Goal: Task Accomplishment & Management: Complete application form

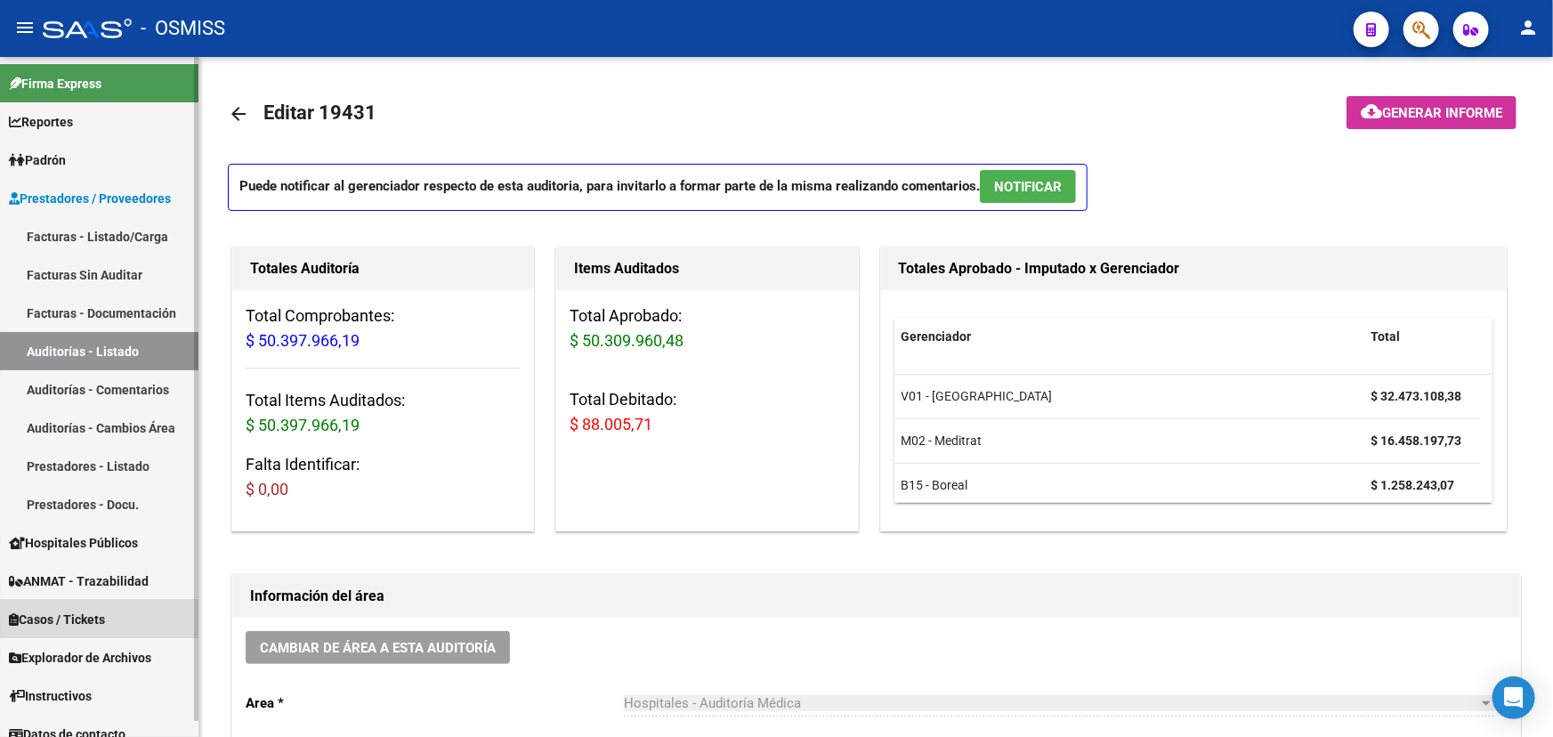
click at [61, 621] on span "Casos / Tickets" at bounding box center [57, 620] width 96 height 20
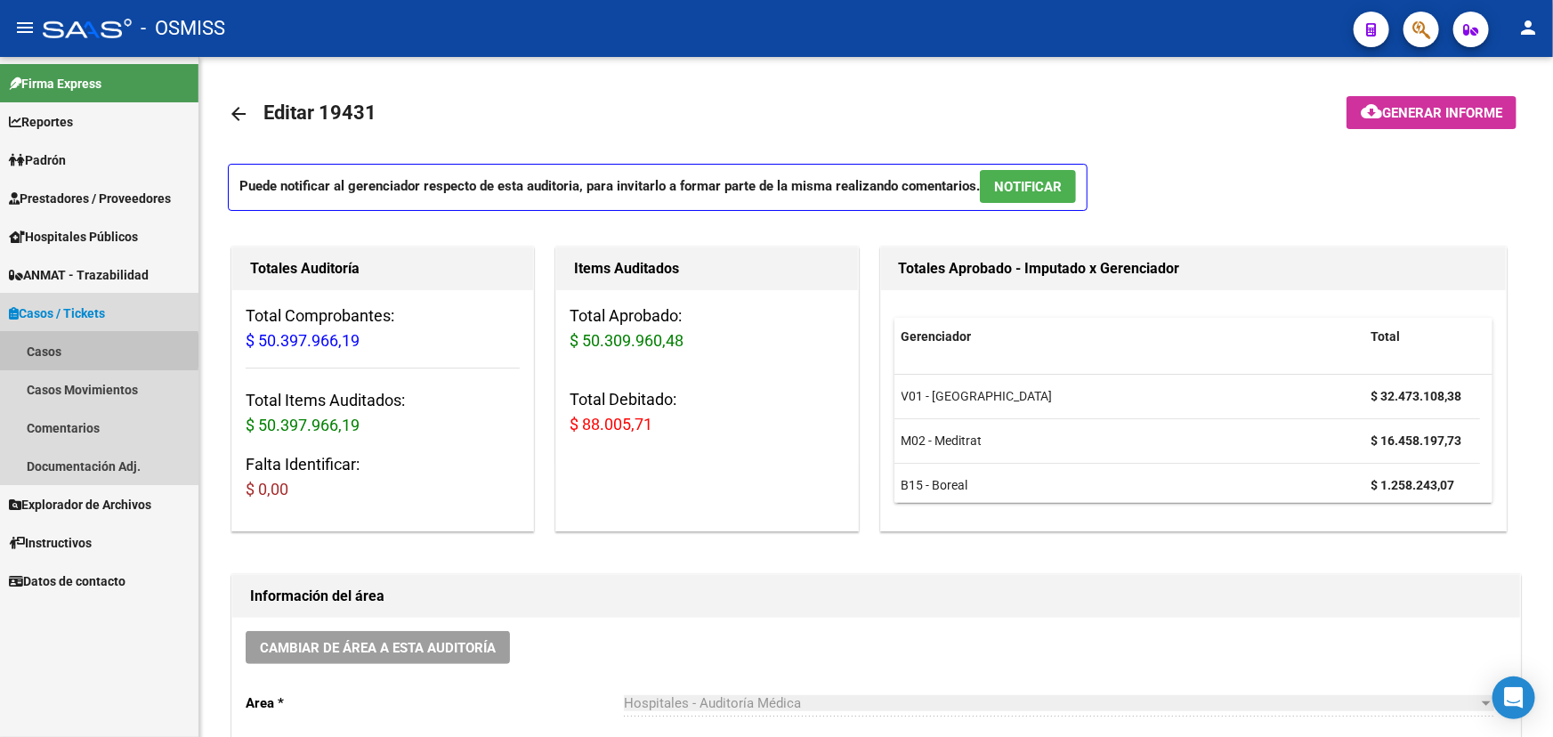
click at [37, 351] on link "Casos" at bounding box center [99, 351] width 198 height 38
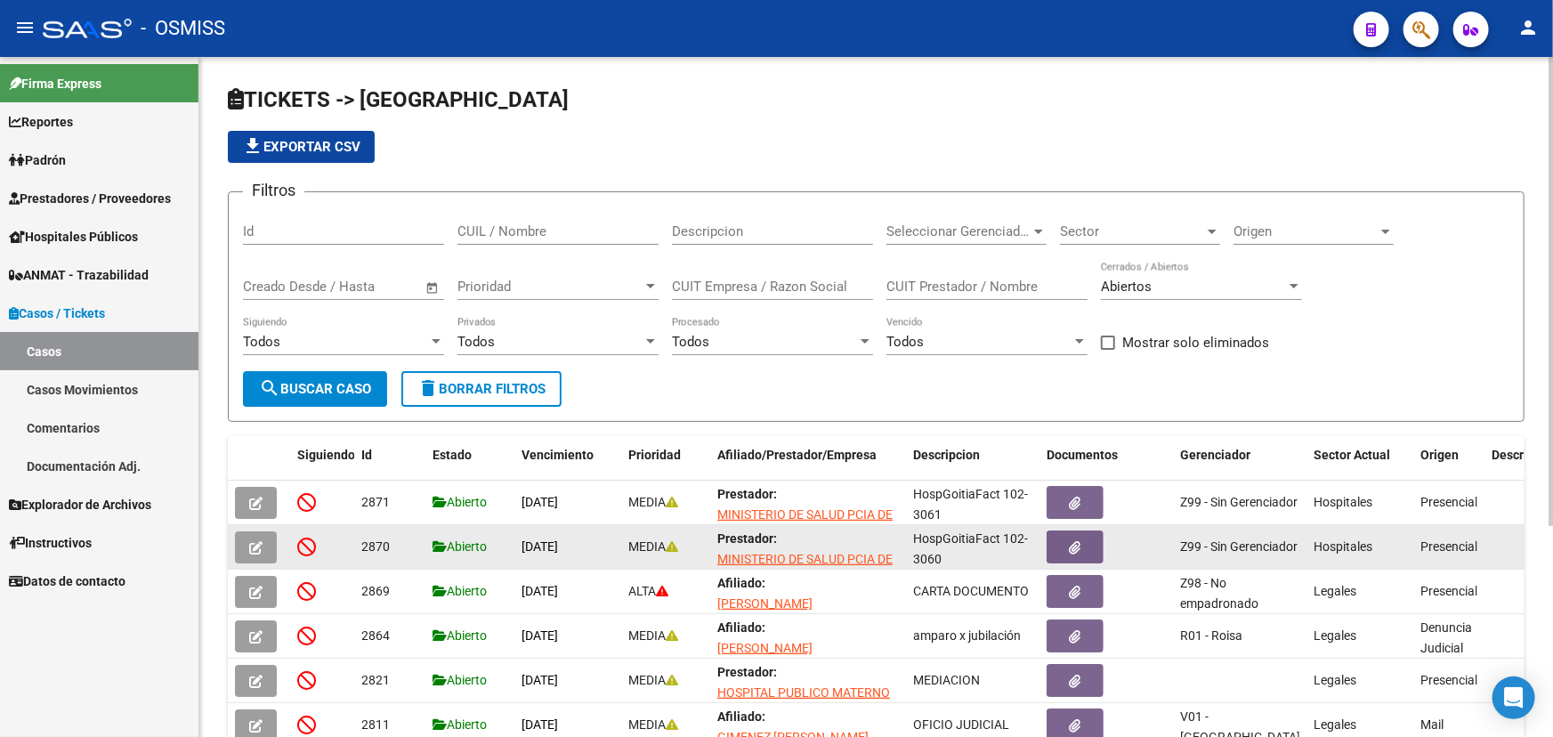
click at [249, 541] on icon "button" at bounding box center [255, 547] width 13 height 13
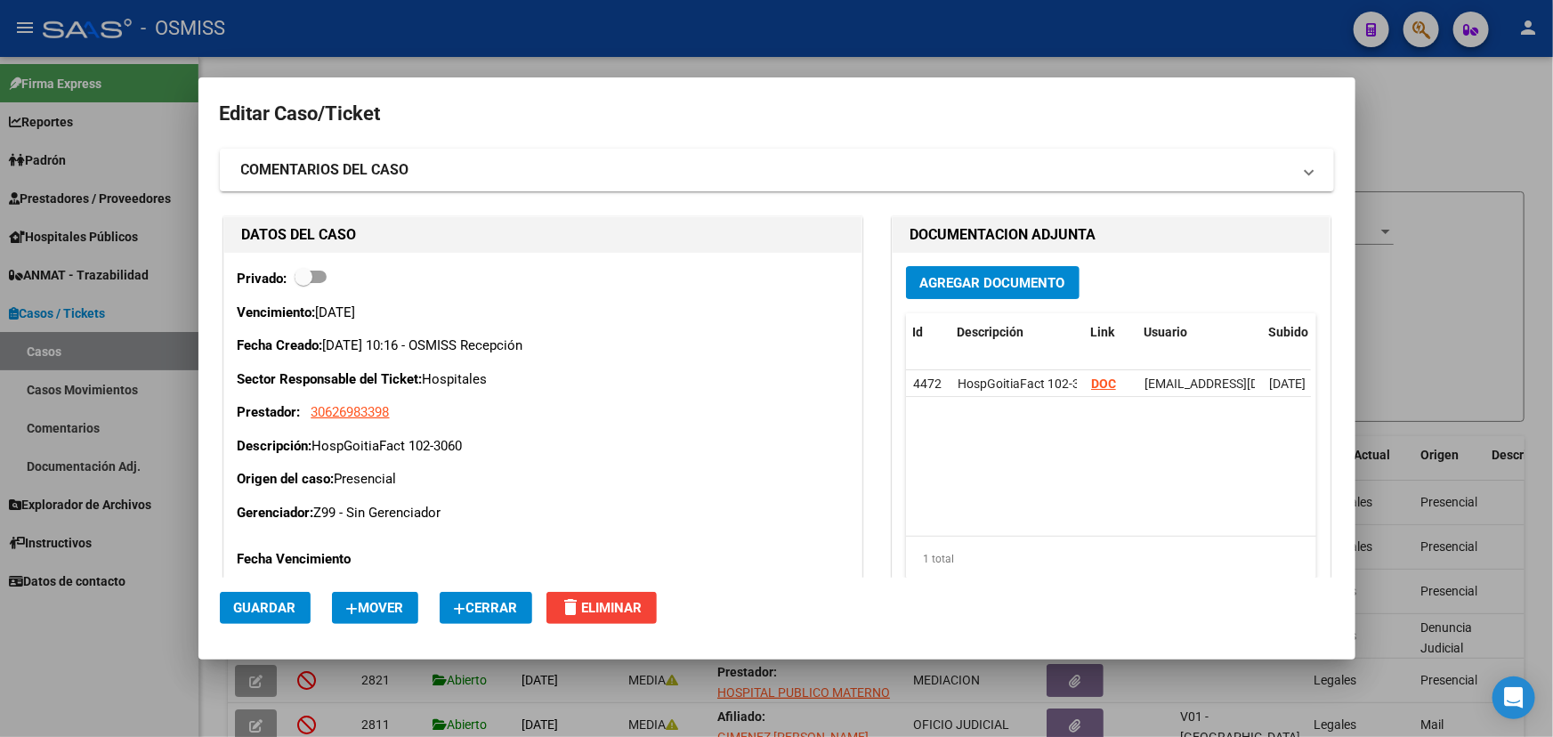
click at [481, 601] on span "Cerrar" at bounding box center [486, 608] width 64 height 16
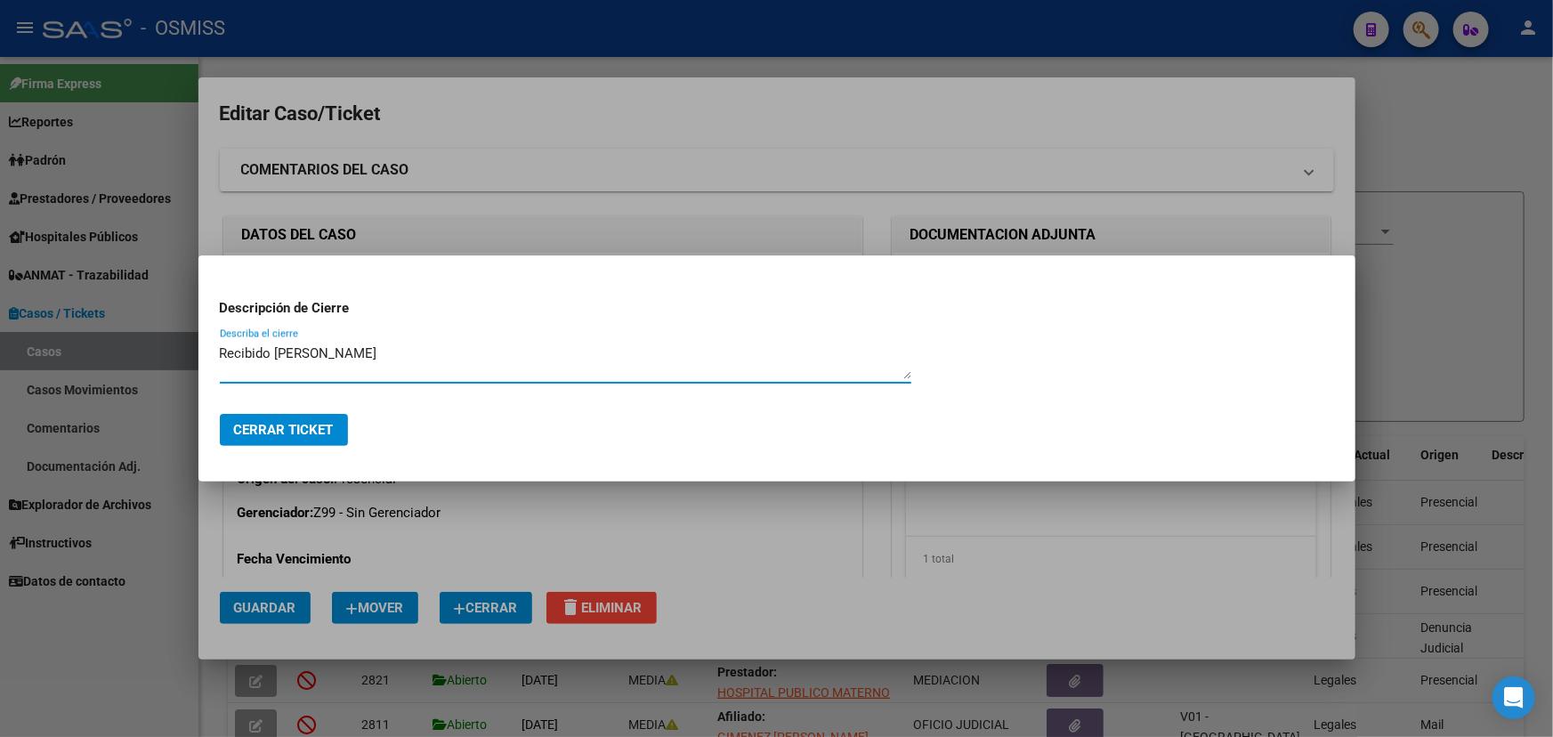
drag, startPoint x: 365, startPoint y: 353, endPoint x: 325, endPoint y: 352, distance: 40.1
click at [325, 352] on textarea "Recibido [PERSON_NAME]" at bounding box center [566, 362] width 692 height 36
type textarea "Recibido Gcia Medica"
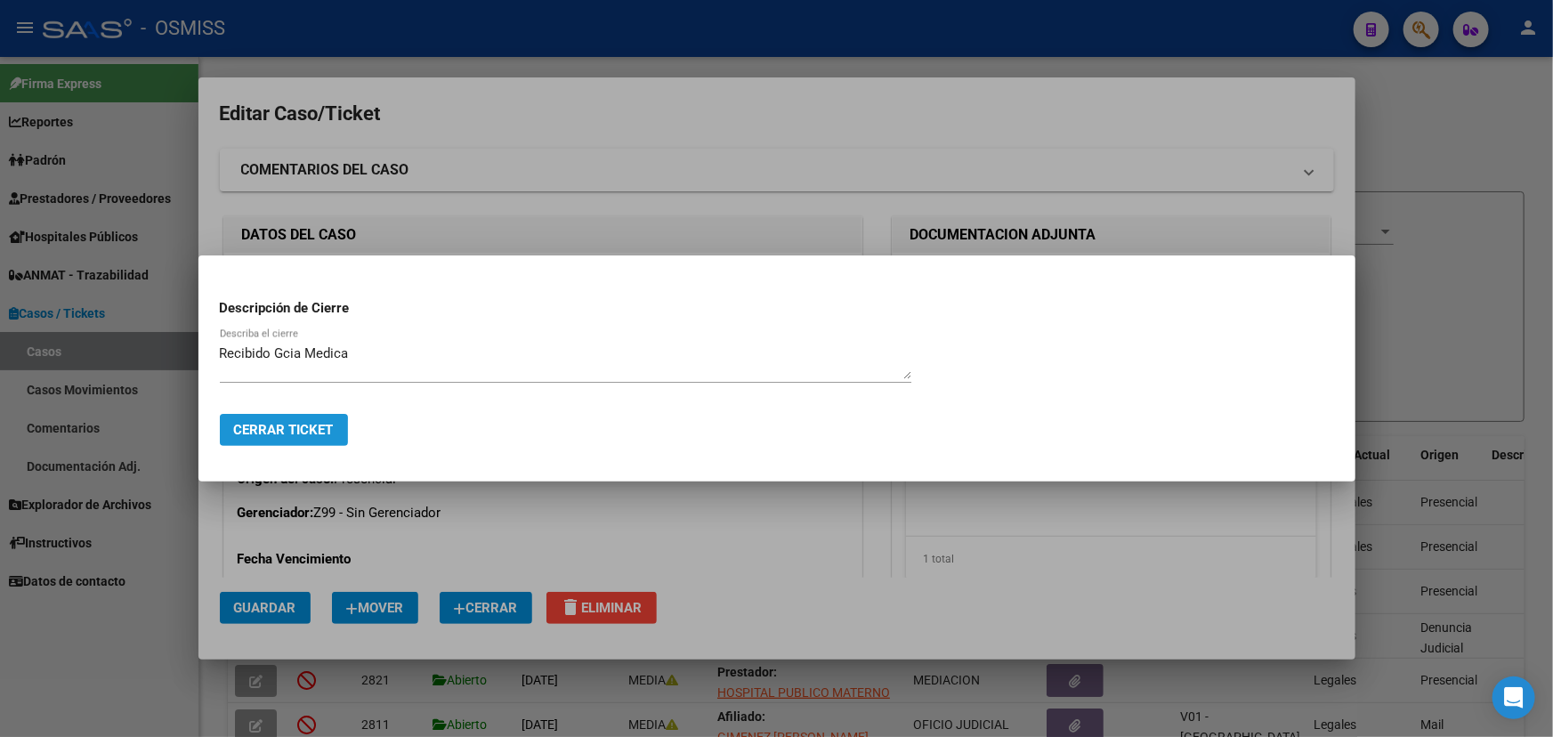
click at [250, 434] on span "Cerrar Ticket" at bounding box center [284, 430] width 100 height 16
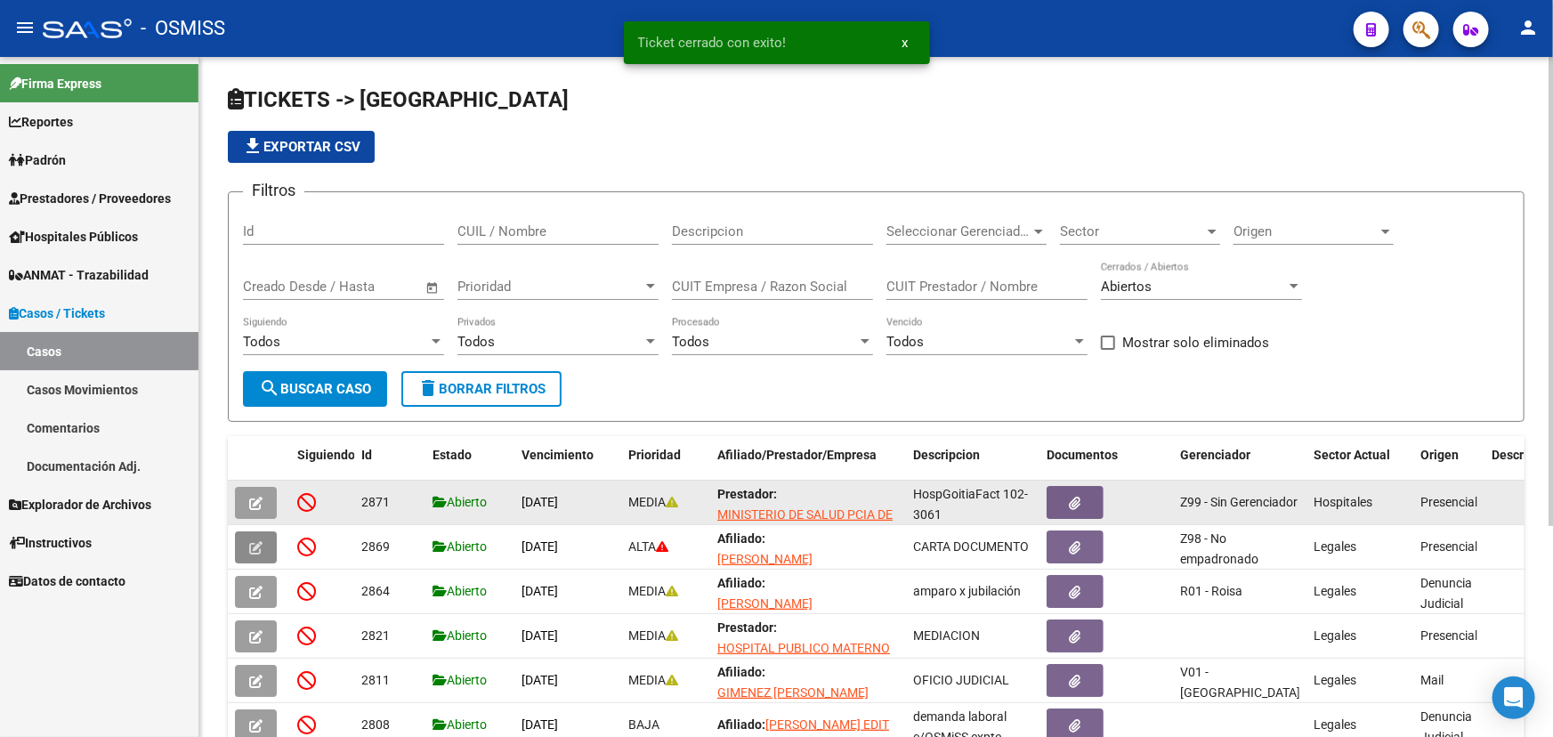
click at [259, 498] on icon "button" at bounding box center [255, 503] width 13 height 13
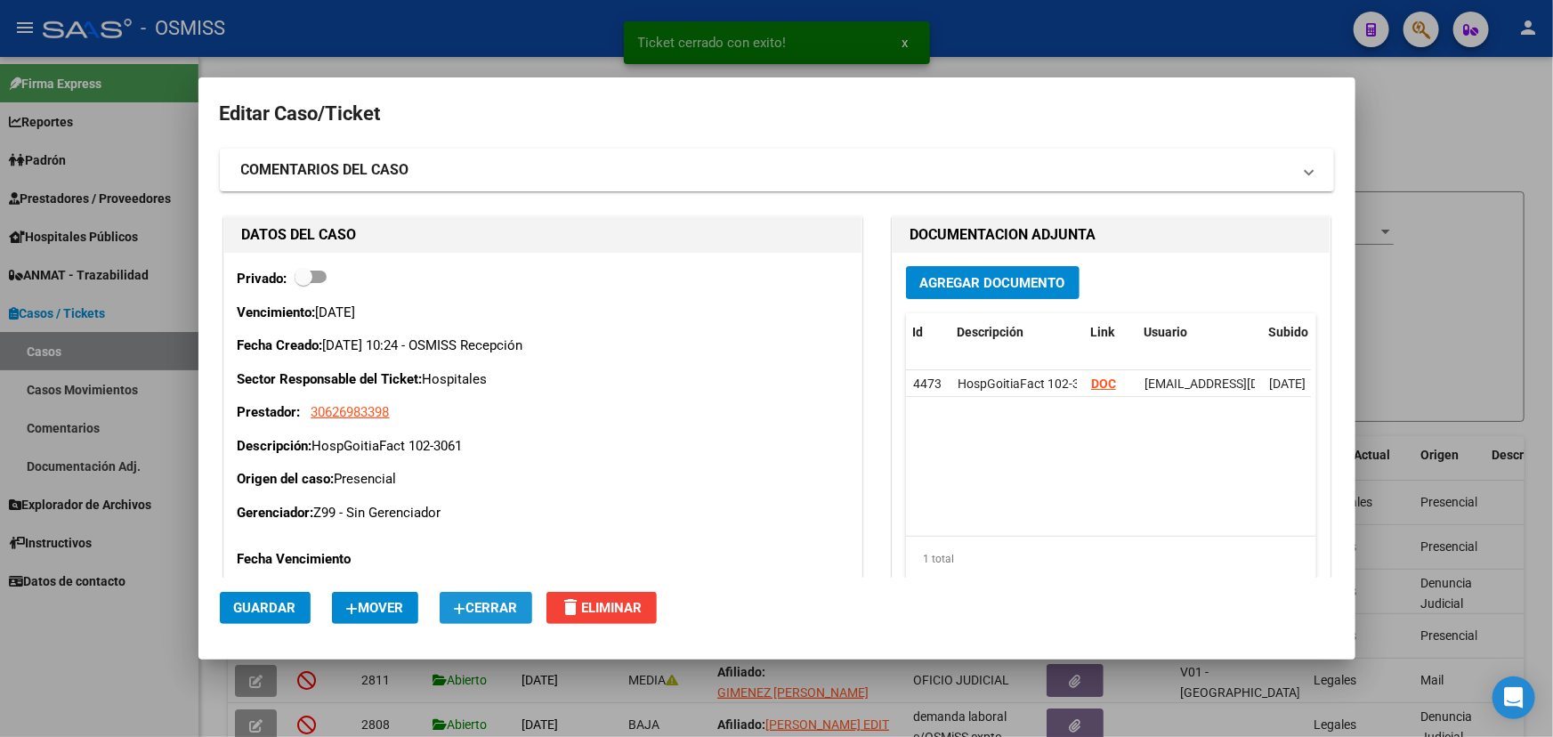
click at [480, 613] on span "Cerrar" at bounding box center [486, 608] width 64 height 16
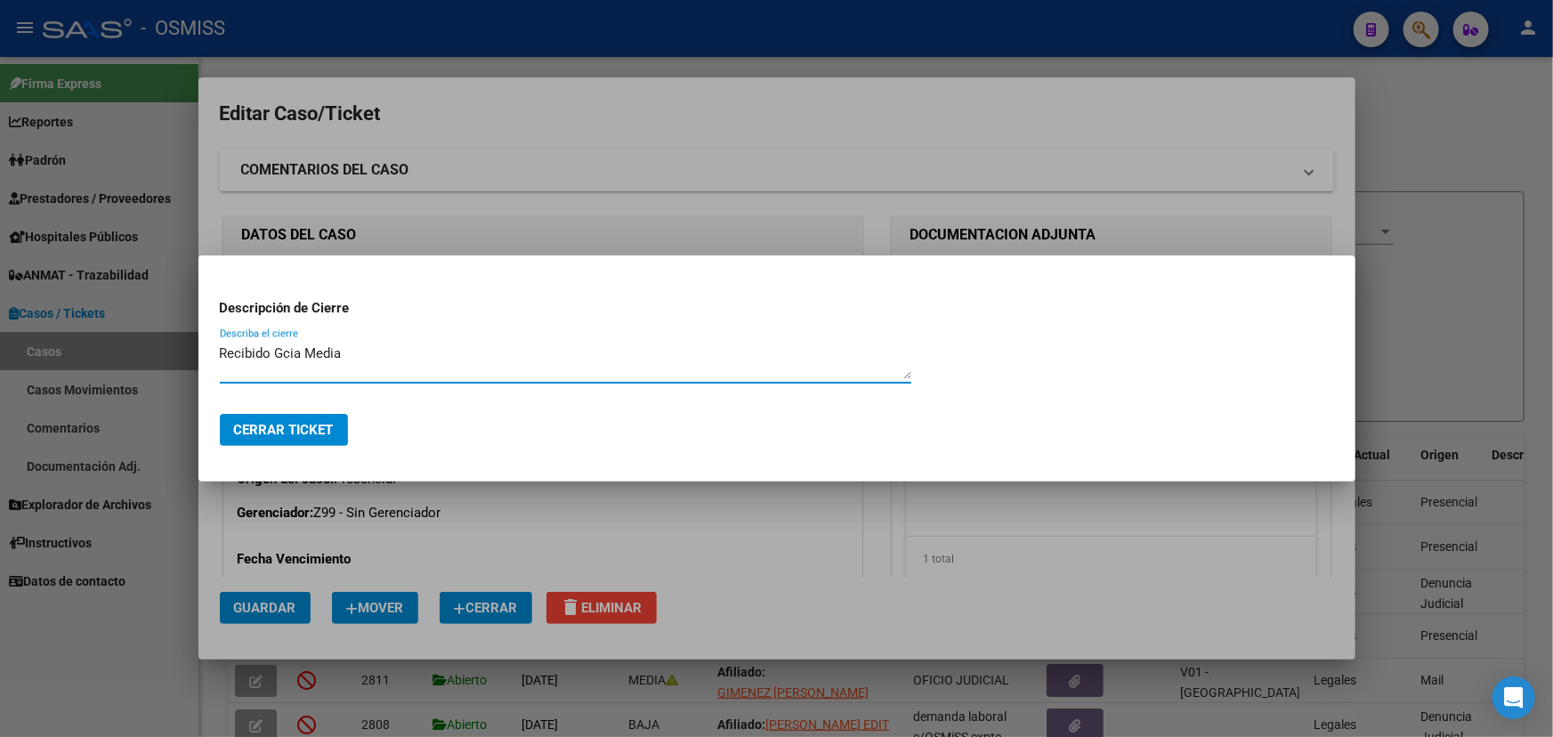
click at [334, 351] on textarea "Recibido Gcia Media" at bounding box center [566, 362] width 692 height 36
type textarea "Recibido Gcia Medica"
click at [312, 435] on span "Cerrar Ticket" at bounding box center [284, 430] width 100 height 16
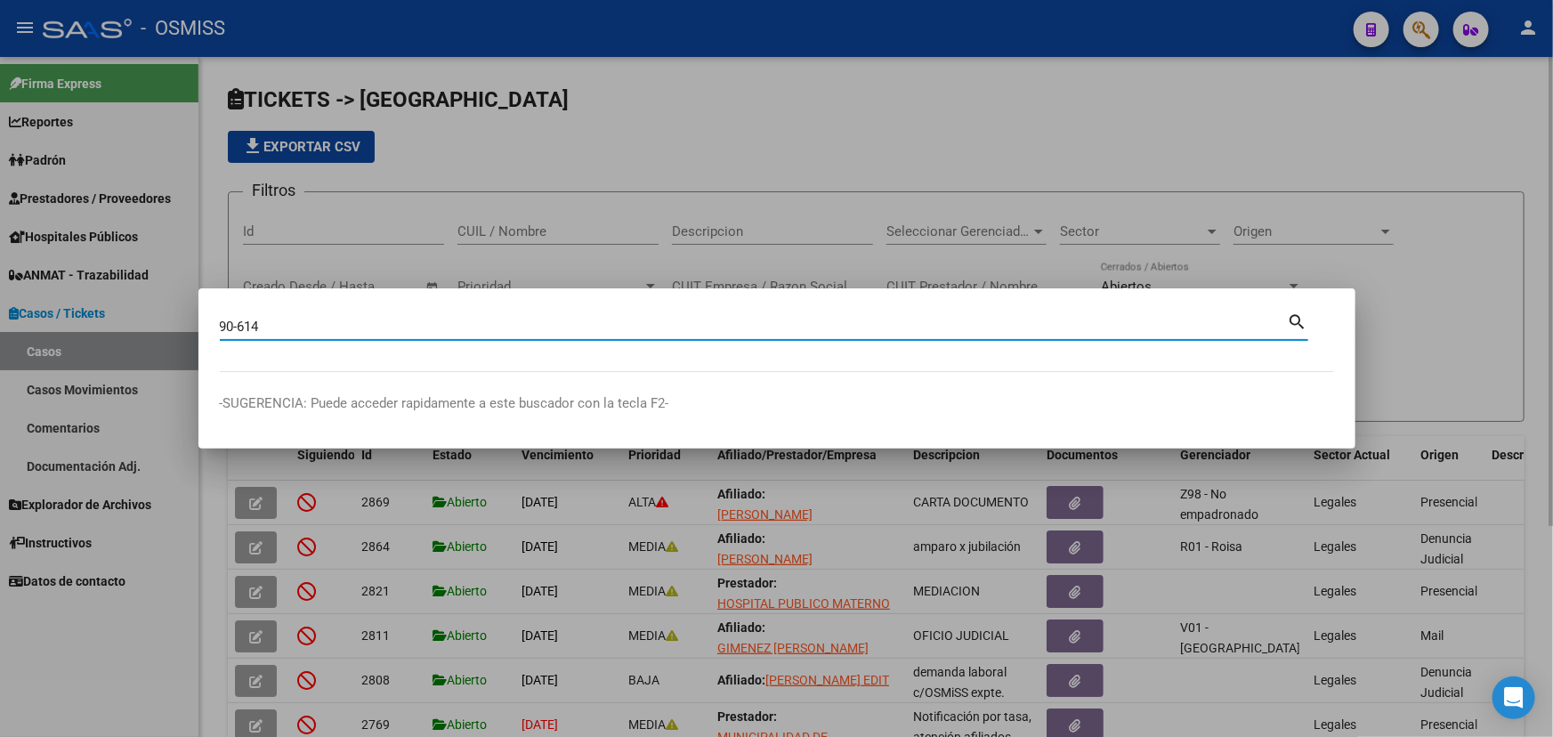
type input "90-614"
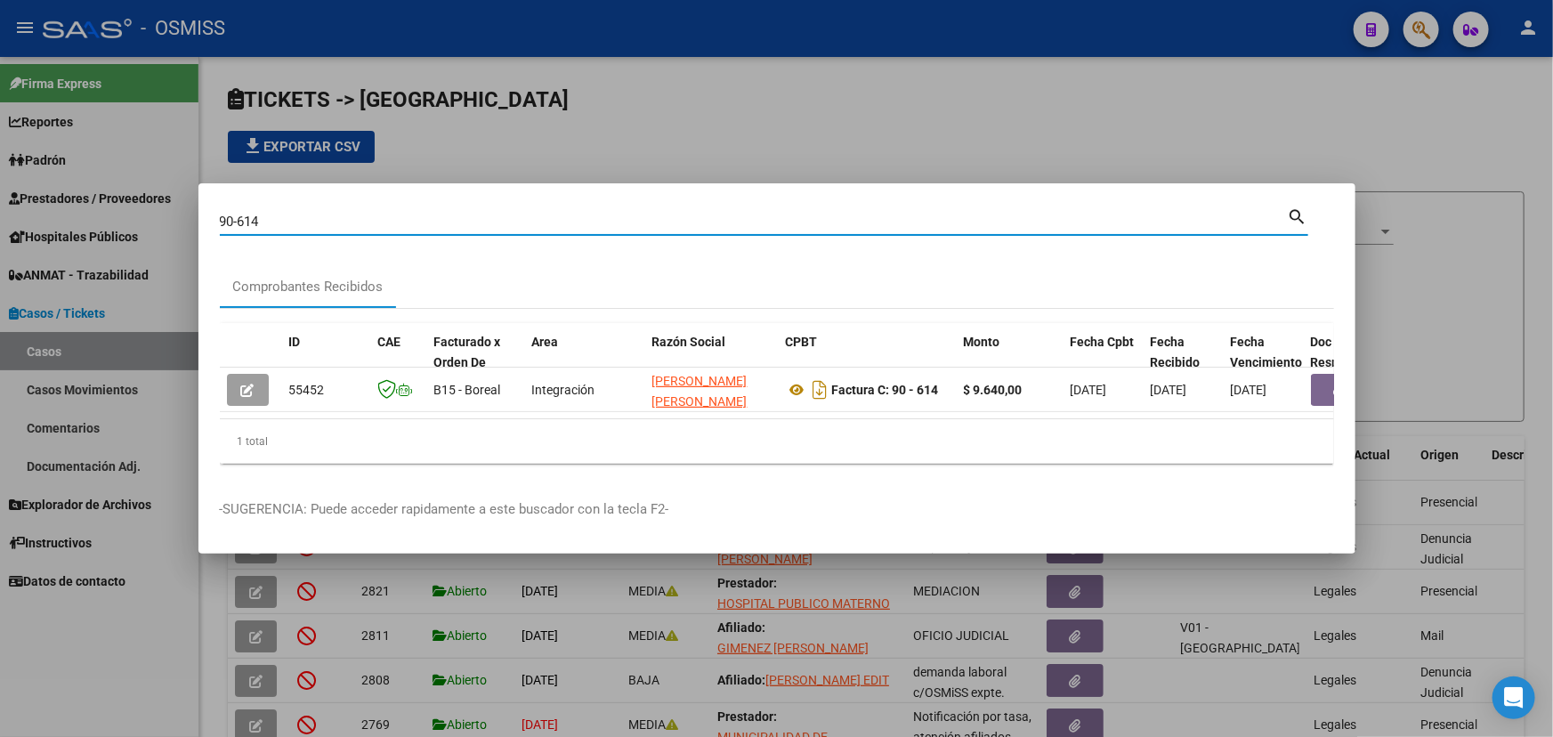
click at [619, 123] on div at bounding box center [776, 368] width 1553 height 737
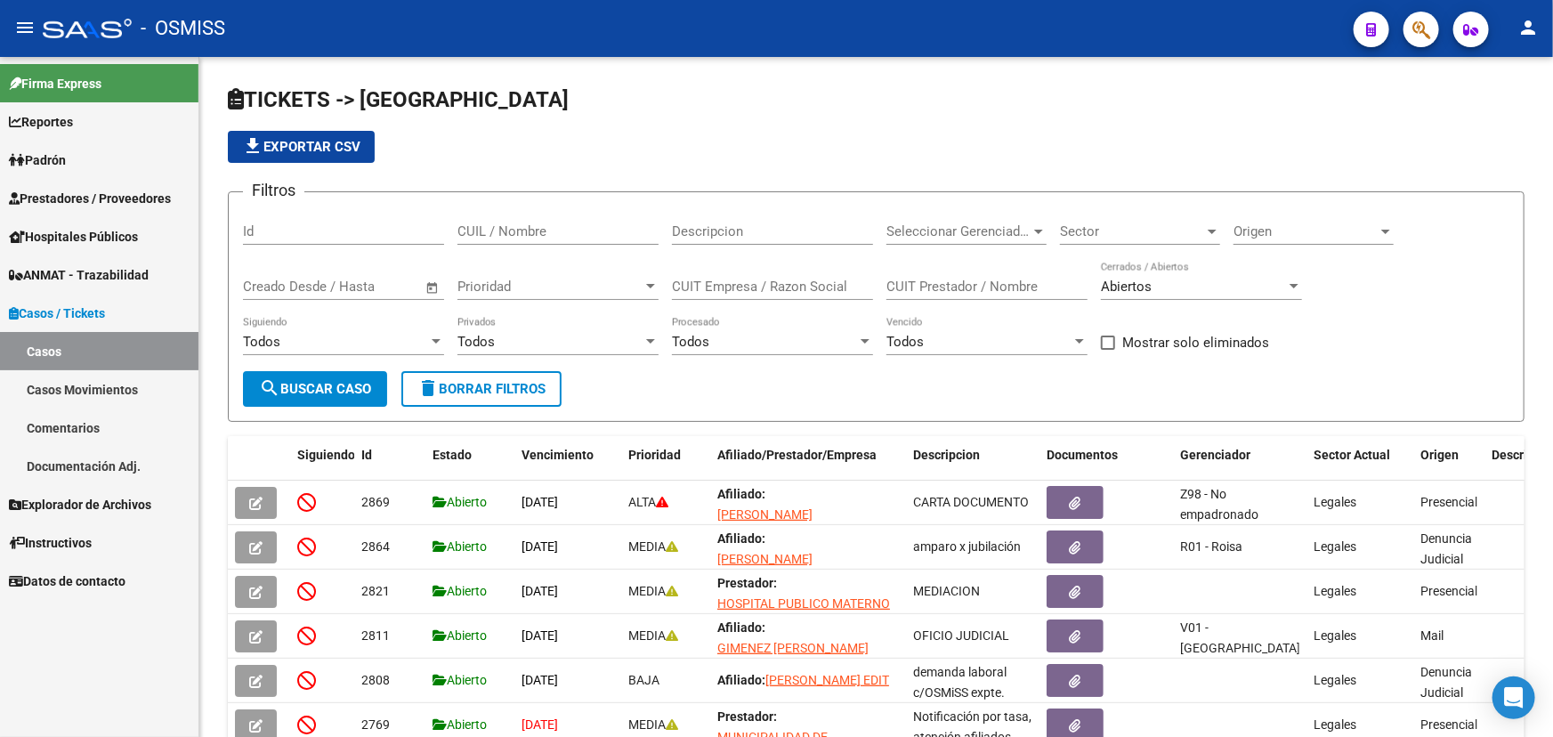
click at [62, 153] on span "Padrón" at bounding box center [37, 160] width 57 height 20
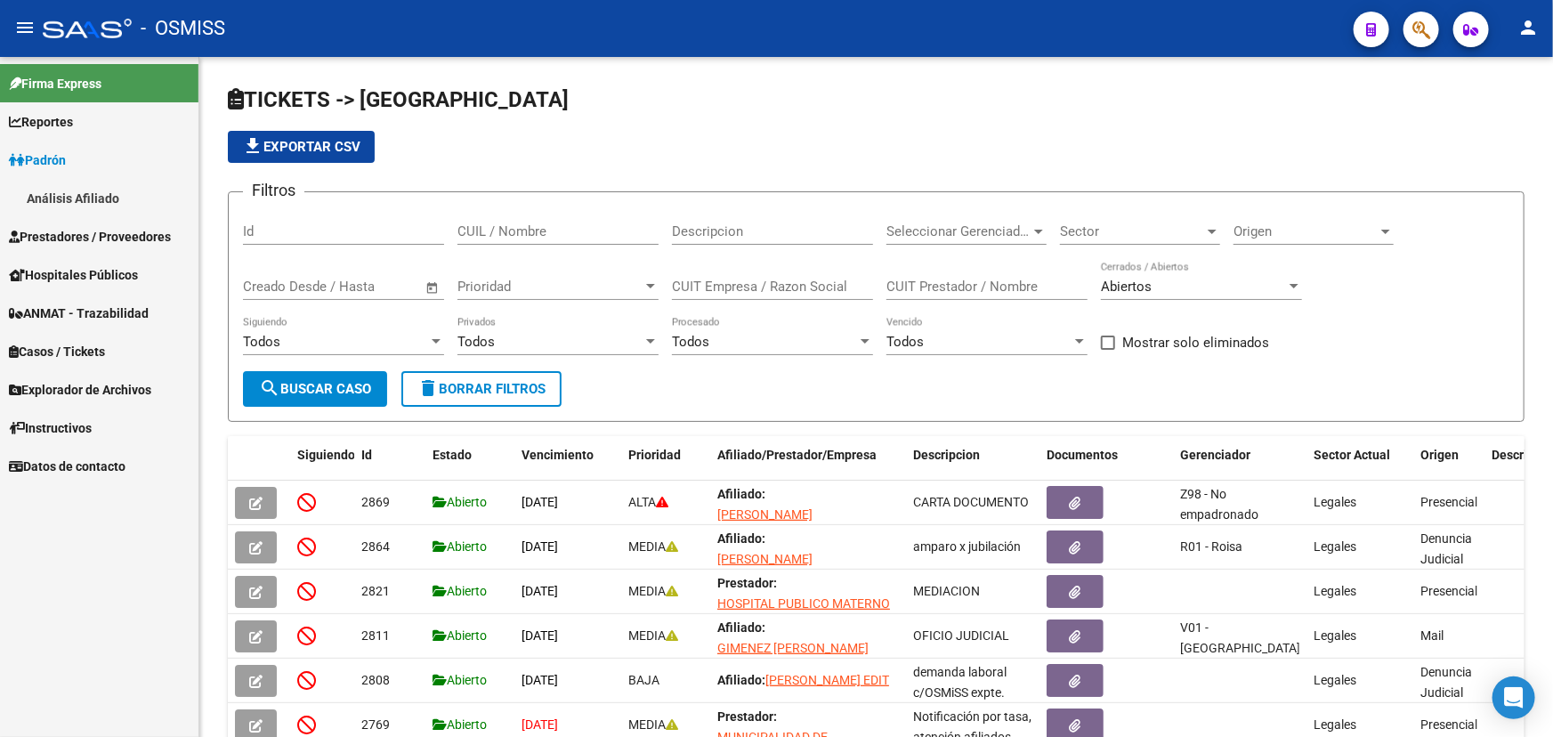
click at [77, 223] on link "Prestadores / Proveedores" at bounding box center [99, 236] width 198 height 38
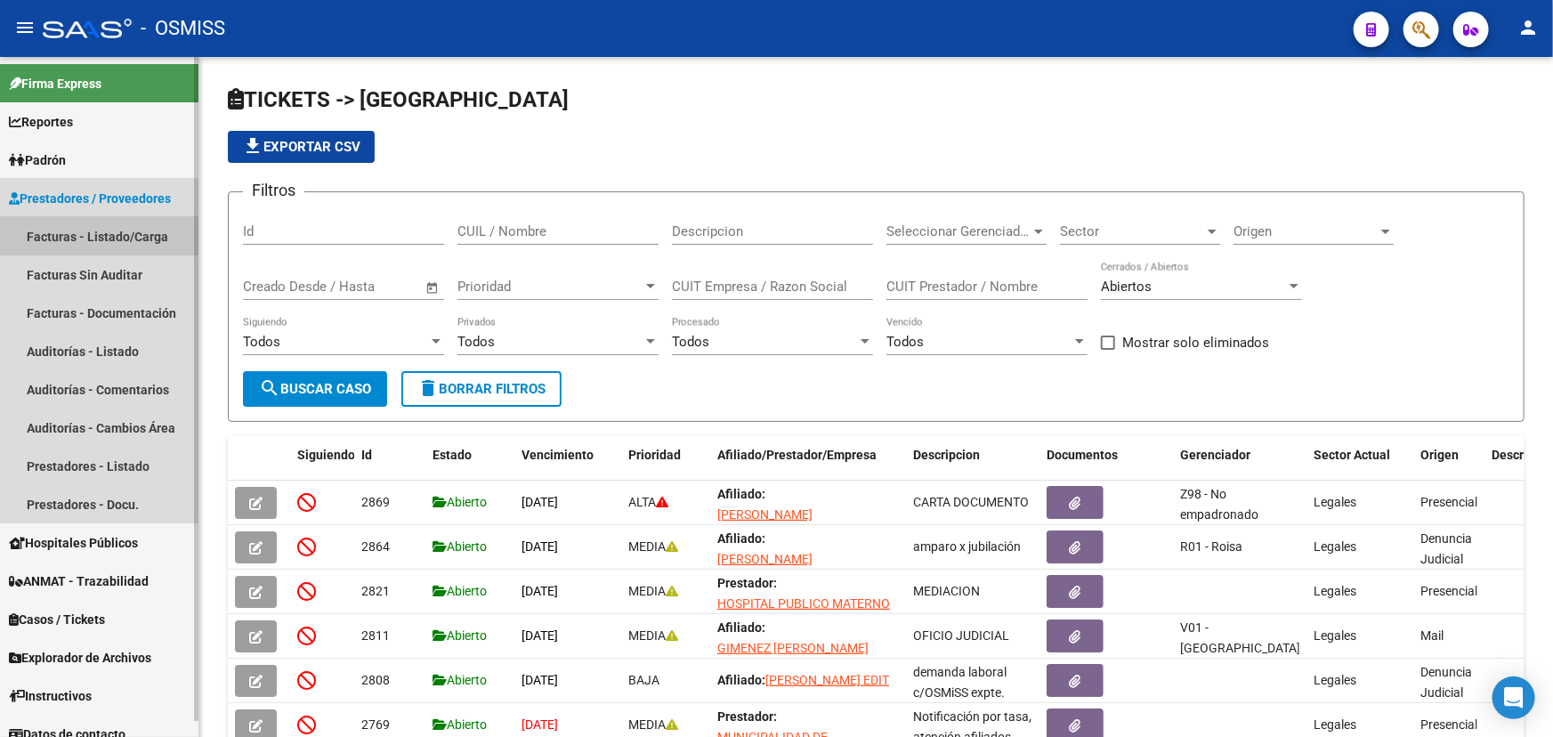
click at [79, 240] on link "Facturas - Listado/Carga" at bounding box center [99, 236] width 198 height 38
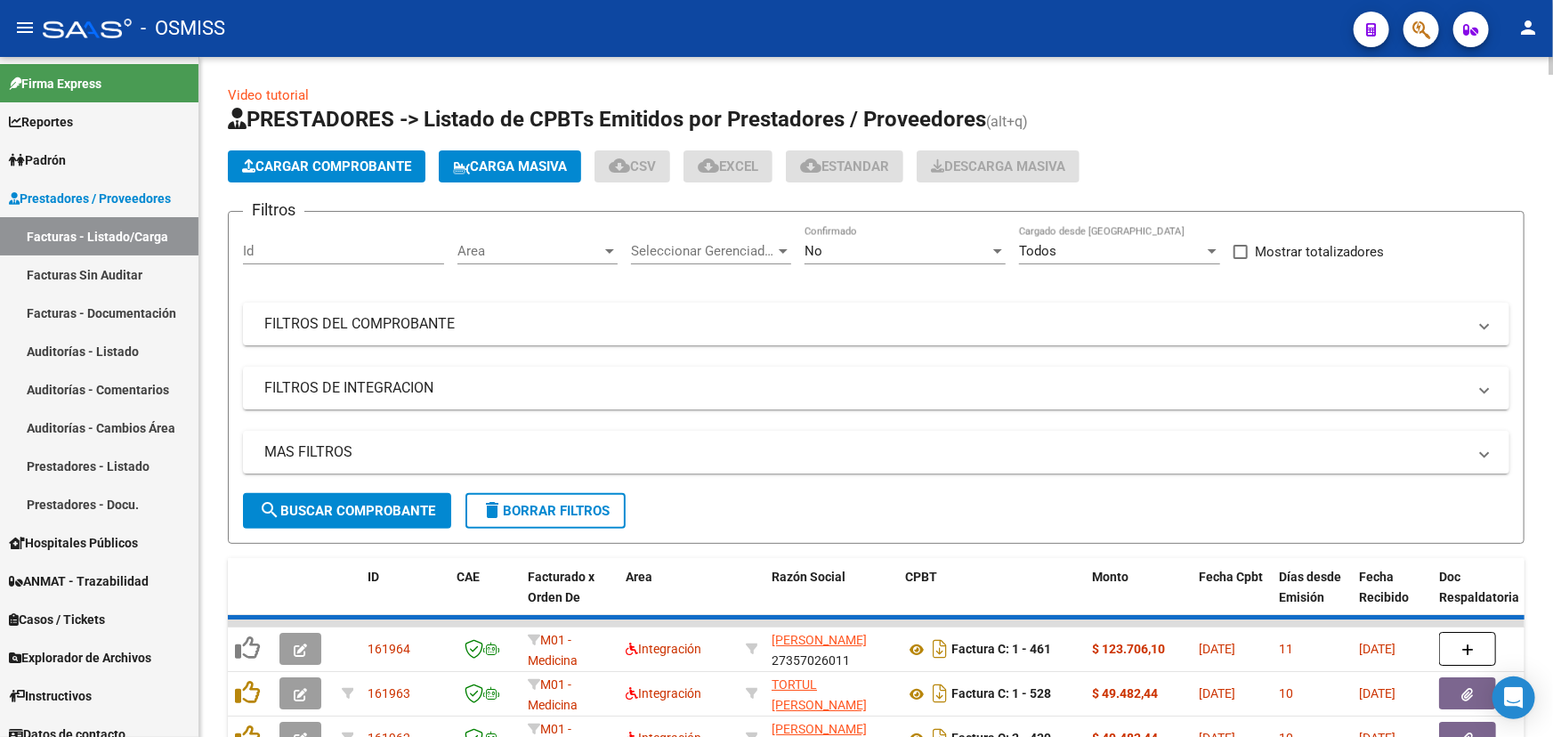
click at [288, 166] on span "Cargar Comprobante" at bounding box center [326, 166] width 169 height 16
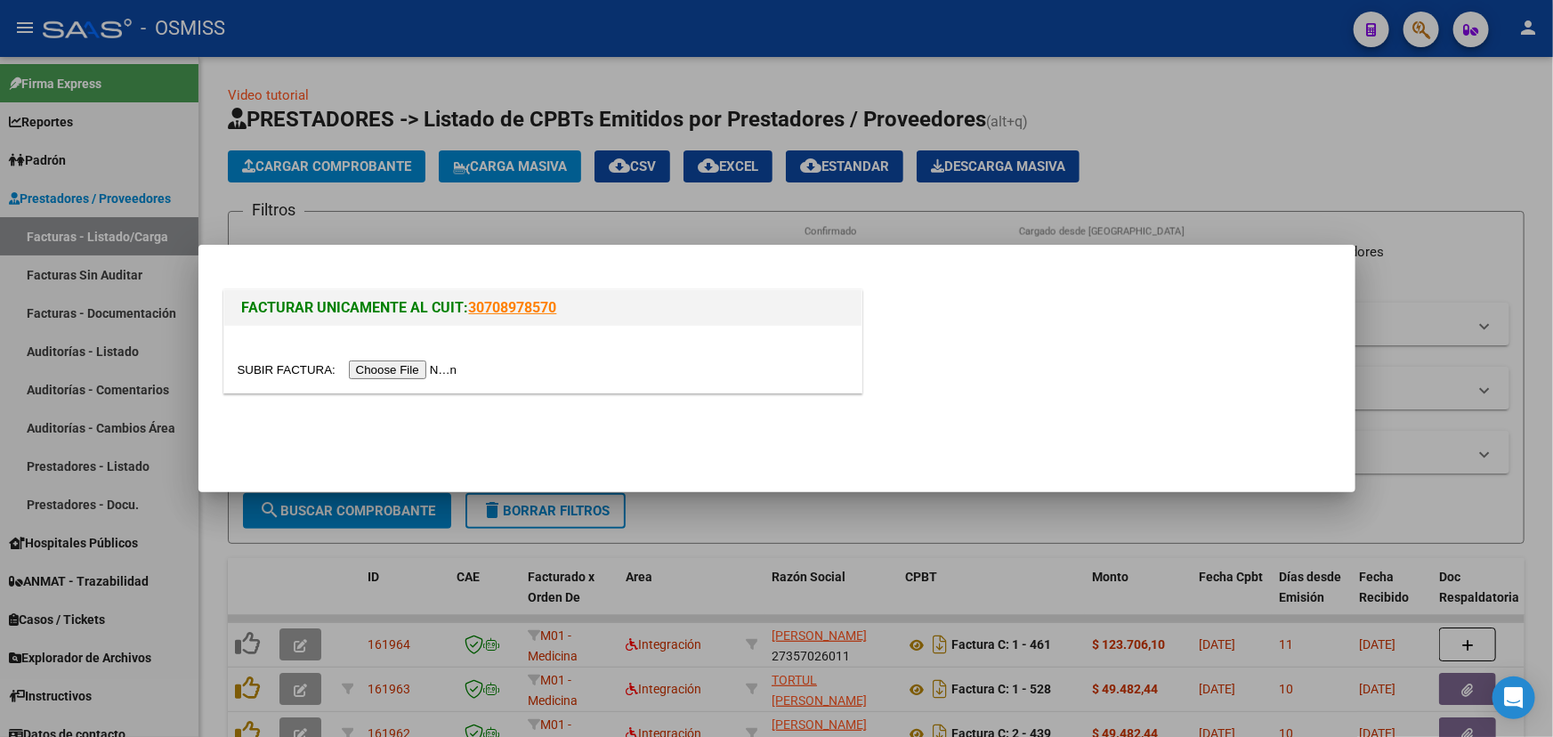
click at [305, 371] on input "file" at bounding box center [350, 369] width 225 height 19
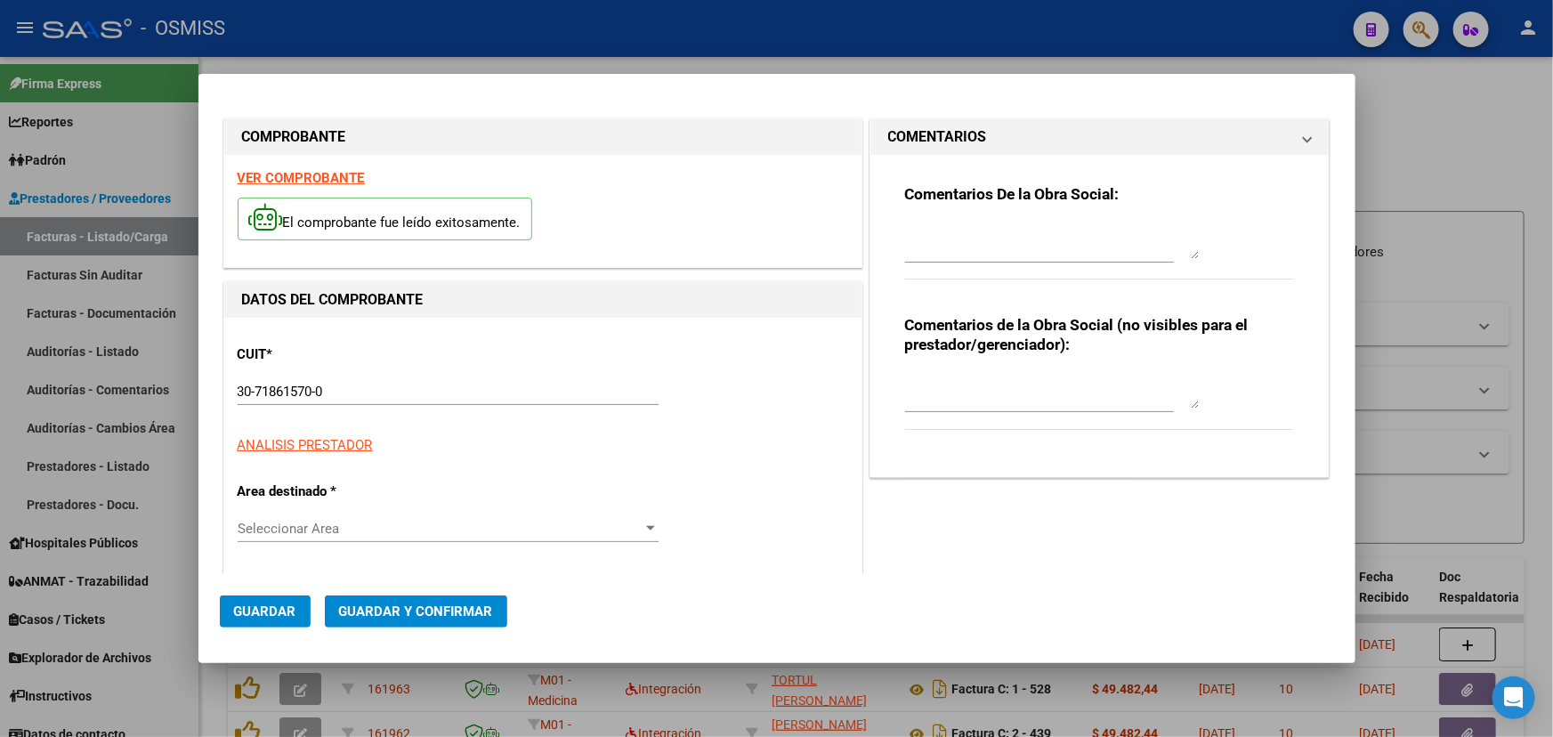
type input "[DATE]"
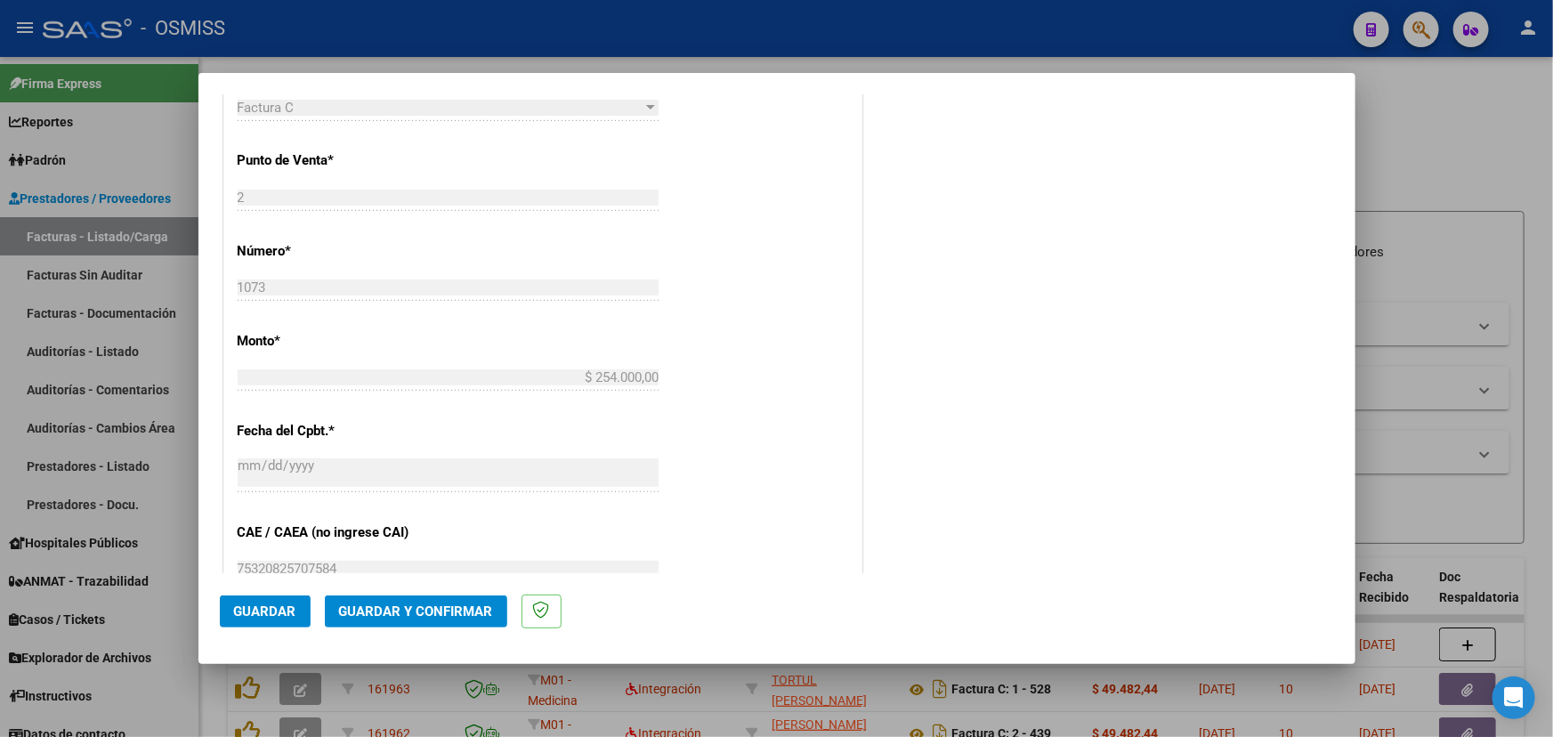
scroll to position [566, 0]
click at [444, 605] on span "Guardar y Confirmar" at bounding box center [416, 611] width 154 height 16
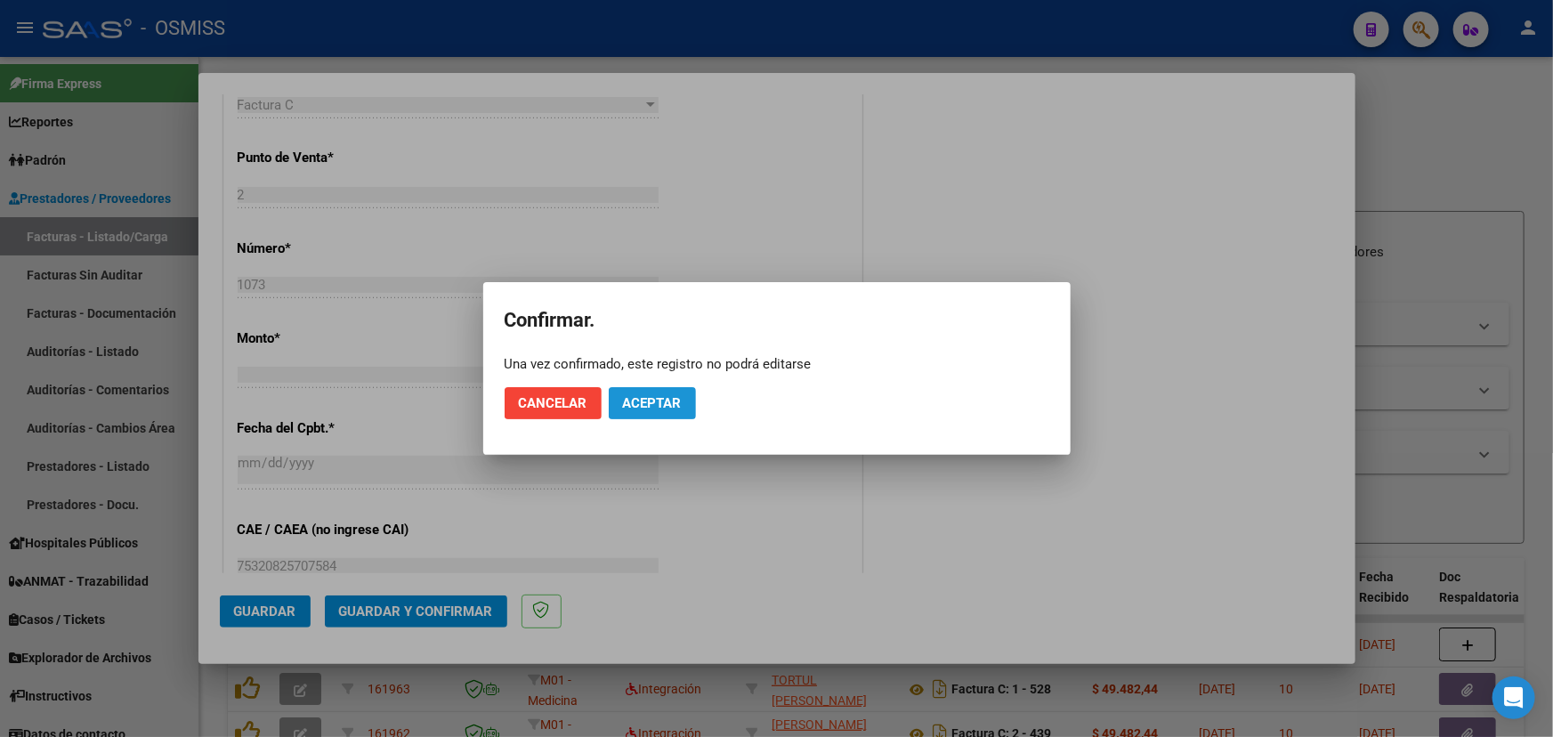
click at [665, 399] on span "Aceptar" at bounding box center [652, 403] width 59 height 16
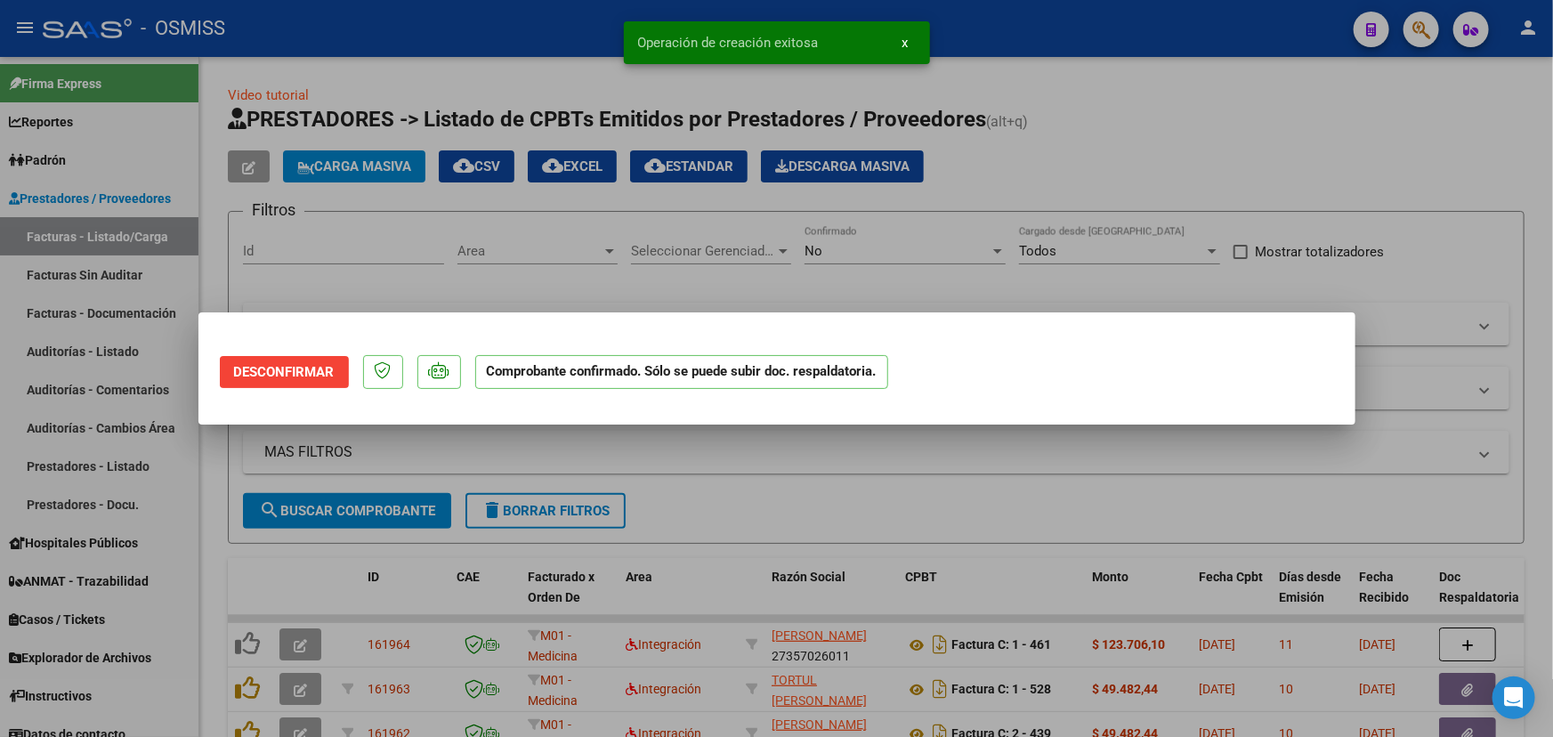
scroll to position [0, 0]
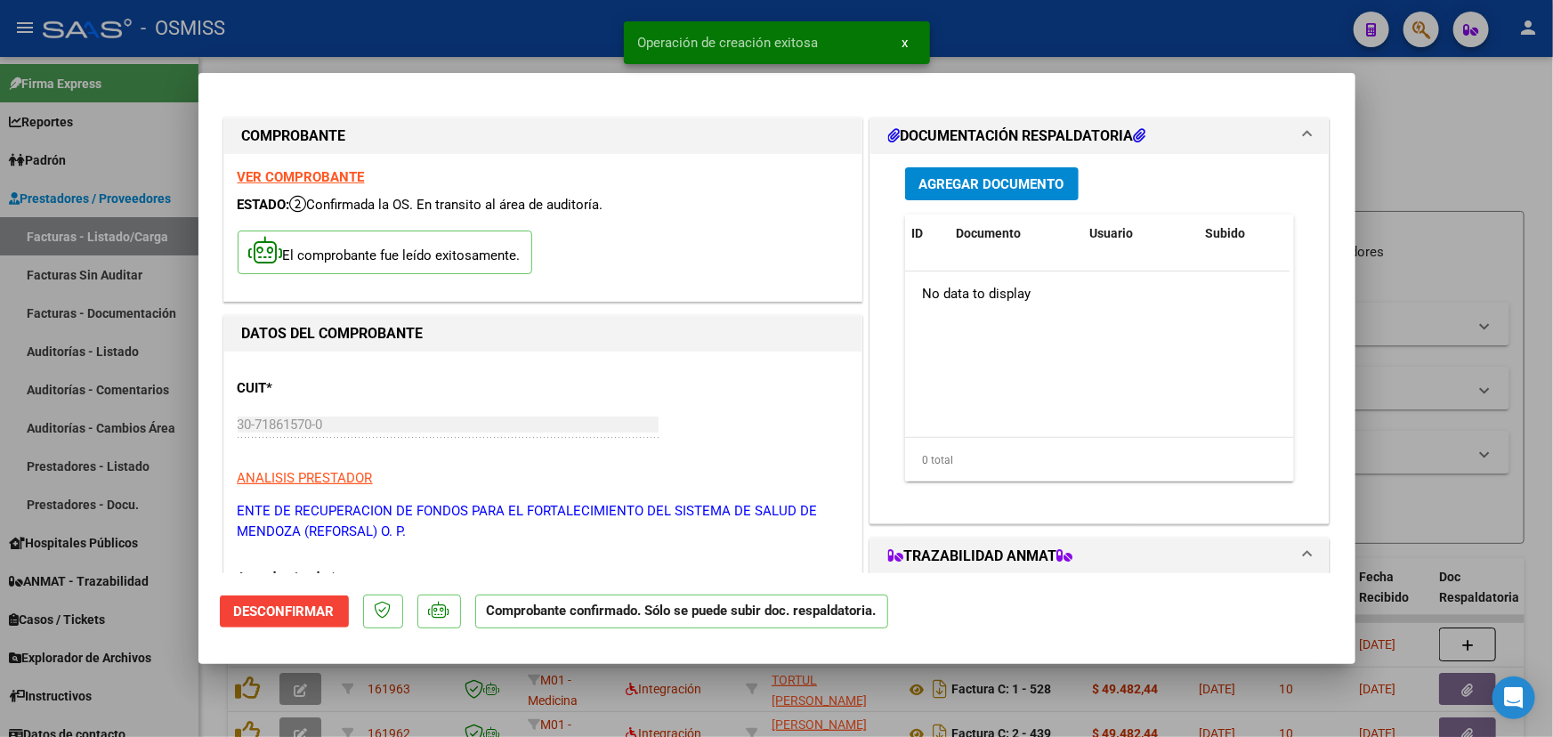
click at [1427, 160] on div at bounding box center [776, 368] width 1553 height 737
type input "$ 0,00"
